Goal: Transaction & Acquisition: Purchase product/service

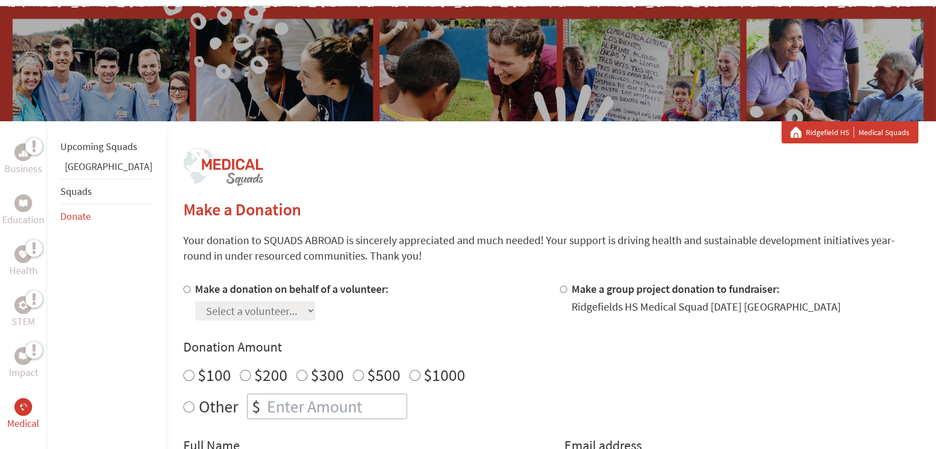
scroll to position [184, 0]
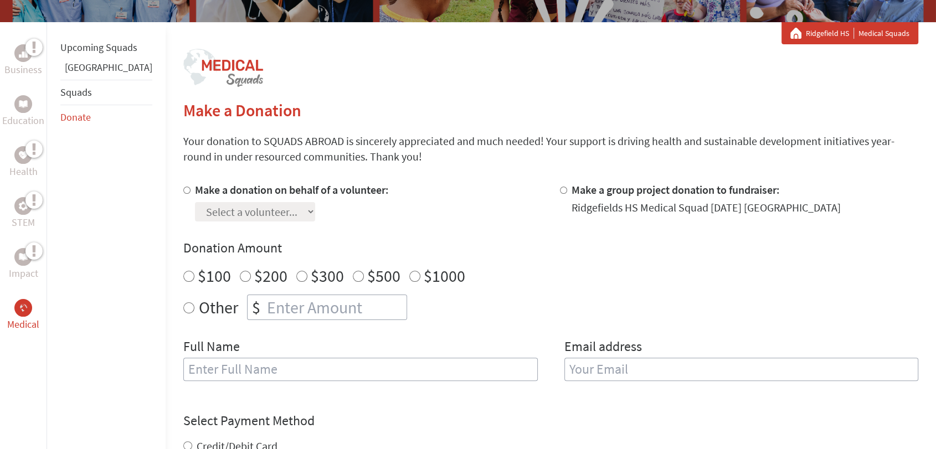
click at [195, 193] on label "Make a donation on behalf of a volunteer:" at bounding box center [292, 190] width 194 height 14
click at [183, 193] on input "Make a donation on behalf of a volunteer:" at bounding box center [186, 190] width 7 height 7
radio input "true"
click at [208, 209] on select "Select a volunteer... [PERSON_NAME] [PERSON_NAME] [PERSON_NAME] [PERSON_NAME] […" at bounding box center [255, 211] width 120 height 19
click at [572, 211] on div "Ridgefields HS Medical Squad [DATE] [GEOGRAPHIC_DATA]" at bounding box center [706, 208] width 269 height 16
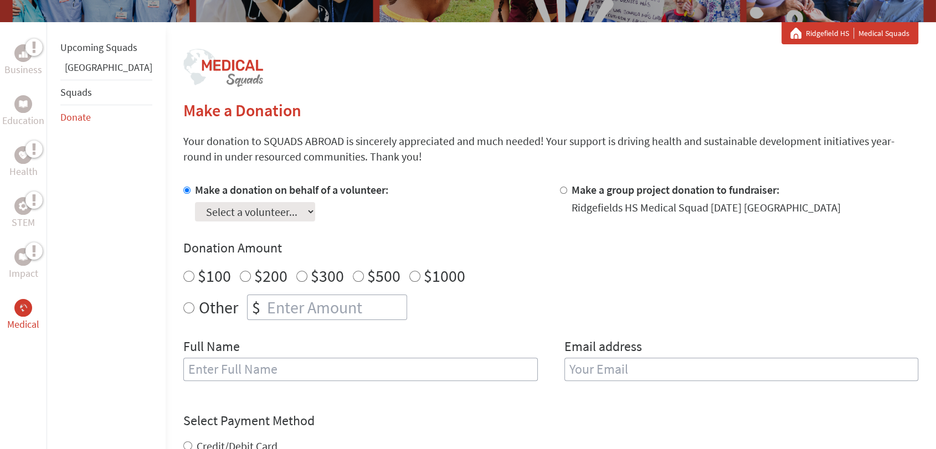
click at [572, 193] on label "Make a group project donation to fundraiser:" at bounding box center [676, 190] width 208 height 14
click at [563, 193] on input "Make a group project donation to fundraiser:" at bounding box center [563, 190] width 7 height 7
radio input "true"
click at [195, 191] on label "Make a donation on behalf of a volunteer:" at bounding box center [292, 190] width 194 height 14
click at [183, 191] on input "Make a donation on behalf of a volunteer:" at bounding box center [186, 190] width 7 height 7
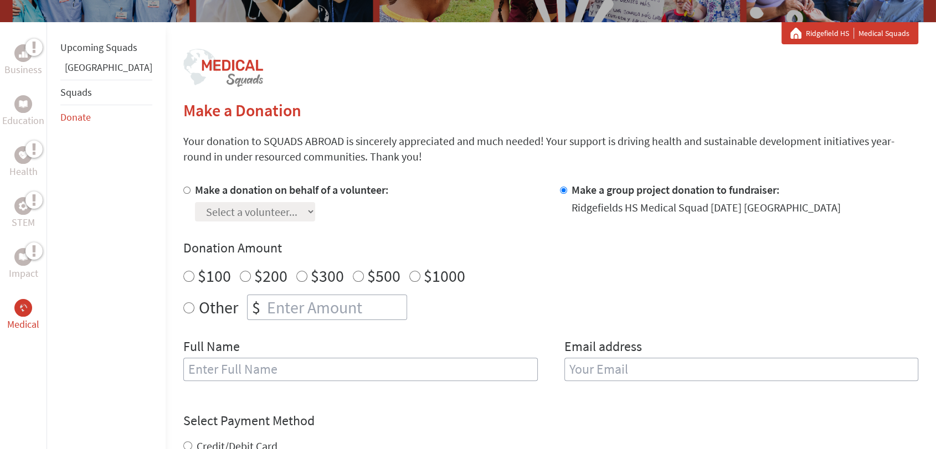
radio input "true"
click at [204, 214] on select "Select a volunteer... [PERSON_NAME] [PERSON_NAME] [PERSON_NAME] [PERSON_NAME] […" at bounding box center [255, 211] width 120 height 19
select select "5DEB3482-956A-11F0-9E6E-42010A400005"
click at [195, 202] on select "Select a volunteer... [PERSON_NAME] [PERSON_NAME] [PERSON_NAME] [PERSON_NAME] […" at bounding box center [255, 211] width 120 height 19
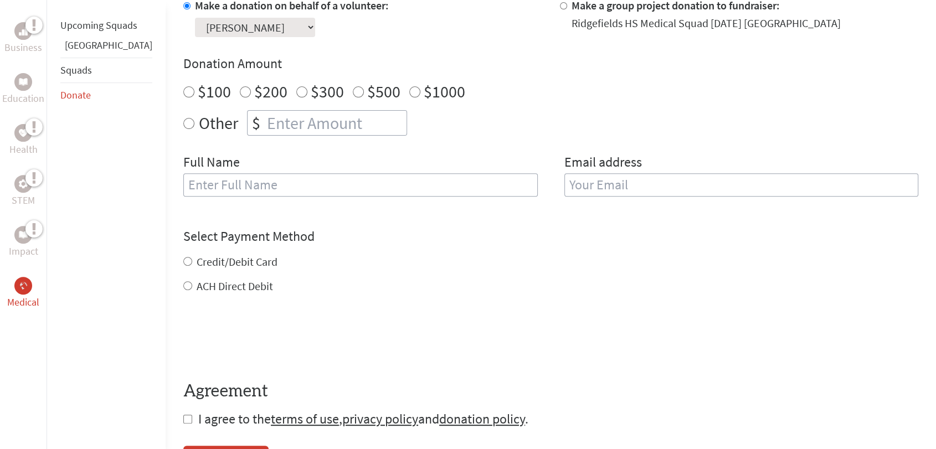
scroll to position [61, 0]
